Goal: Go to known website: Access a specific website the user already knows

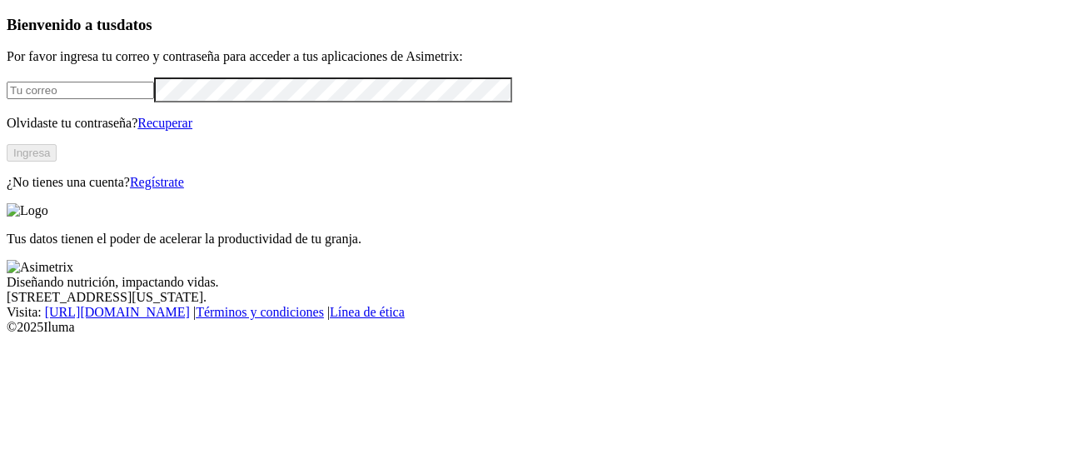
type input "[PERSON_NAME][EMAIL_ADDRESS][PERSON_NAME][PERSON_NAME][DOMAIN_NAME]"
click at [57, 162] on button "Ingresa" at bounding box center [32, 152] width 50 height 17
